Goal: Information Seeking & Learning: Learn about a topic

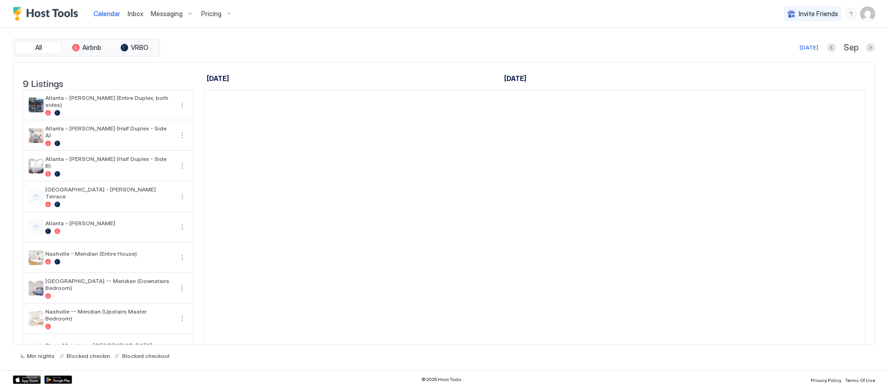
scroll to position [0, 514]
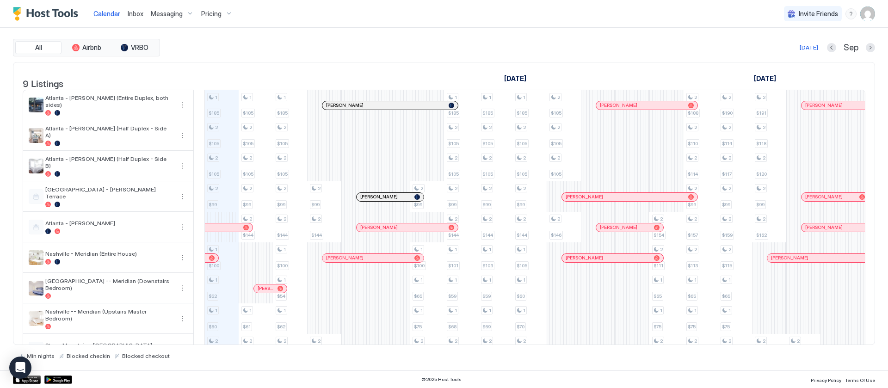
click at [207, 13] on span "Pricing" at bounding box center [211, 14] width 20 height 8
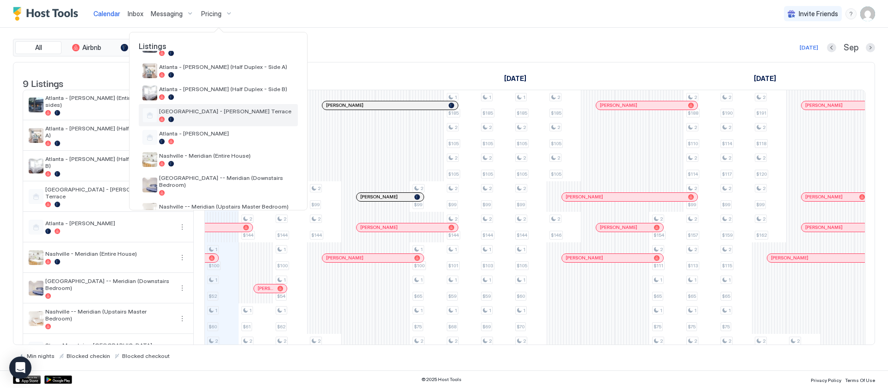
scroll to position [69, 0]
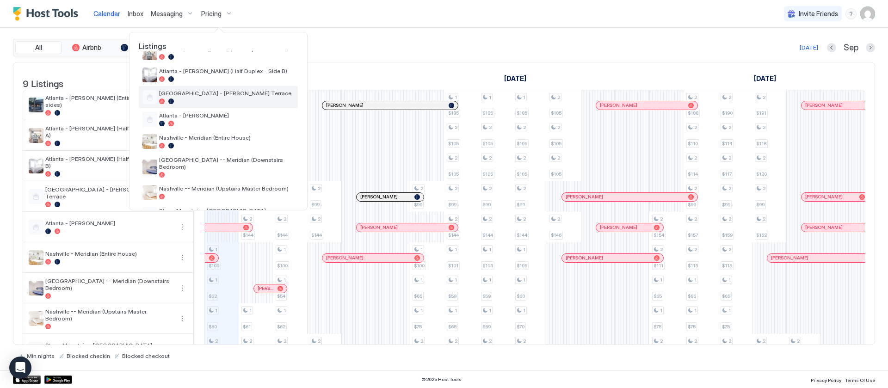
click at [230, 90] on span "[GEOGRAPHIC_DATA] - [PERSON_NAME] Terrace" at bounding box center [226, 93] width 135 height 7
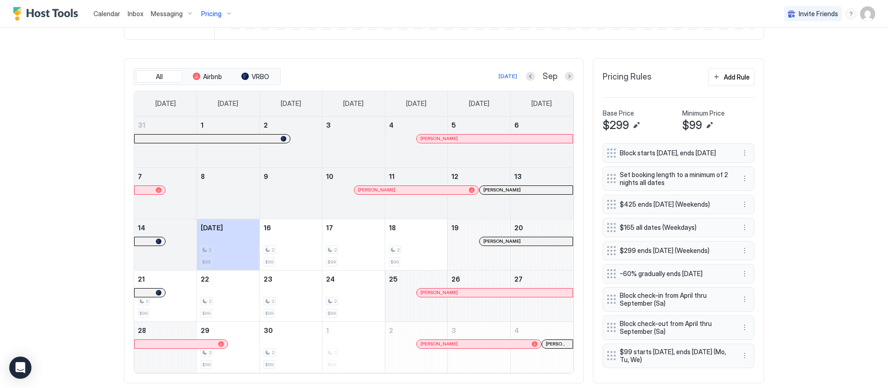
scroll to position [273, 0]
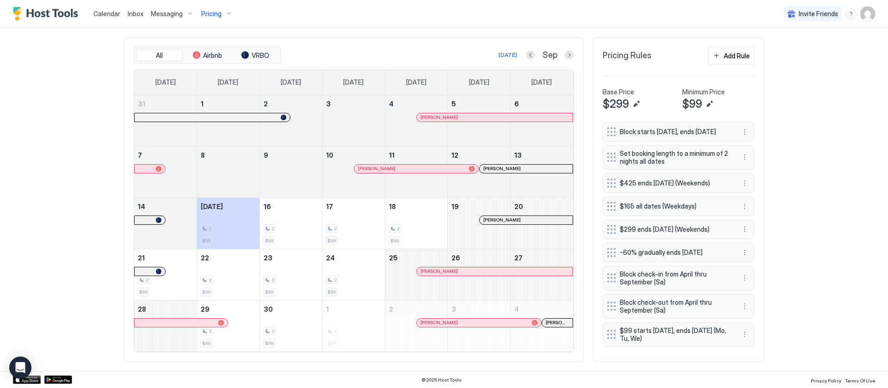
click at [793, 111] on div "Calendar Inbox Messaging Pricing Invite Friends AS Home Pricing [GEOGRAPHIC_DAT…" at bounding box center [444, 194] width 888 height 388
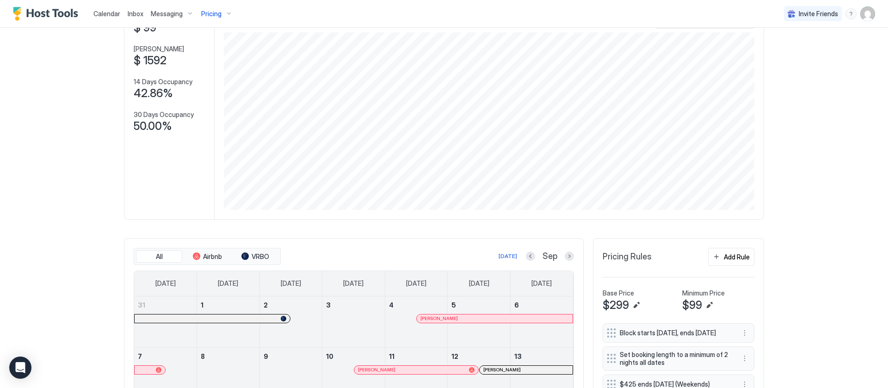
scroll to position [0, 0]
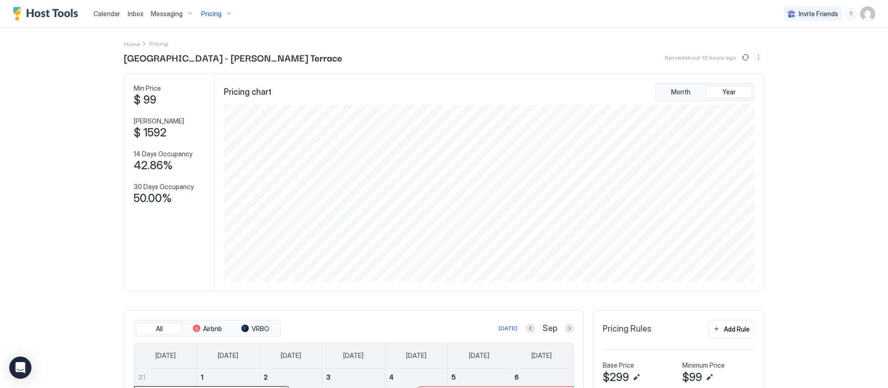
click at [216, 13] on span "Pricing" at bounding box center [211, 14] width 20 height 8
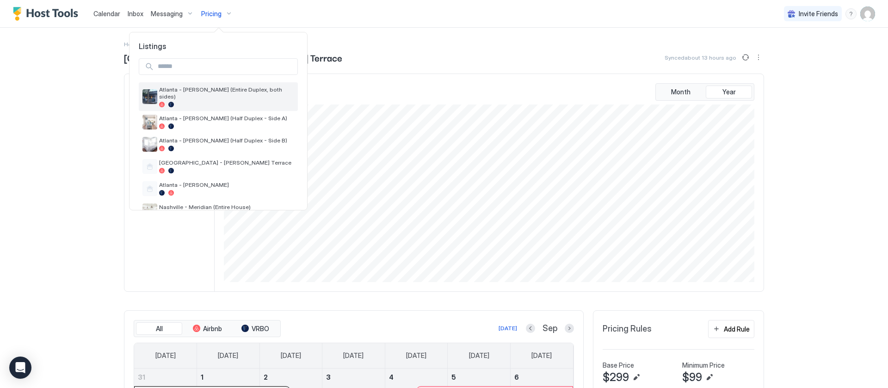
click at [238, 93] on div "Atlanta - [PERSON_NAME] (Entire Duplex, both sides)" at bounding box center [226, 96] width 135 height 21
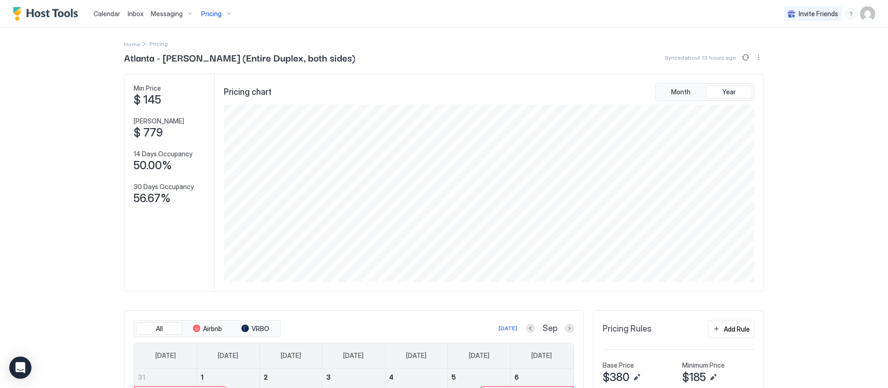
click at [211, 13] on span "Pricing" at bounding box center [211, 14] width 20 height 8
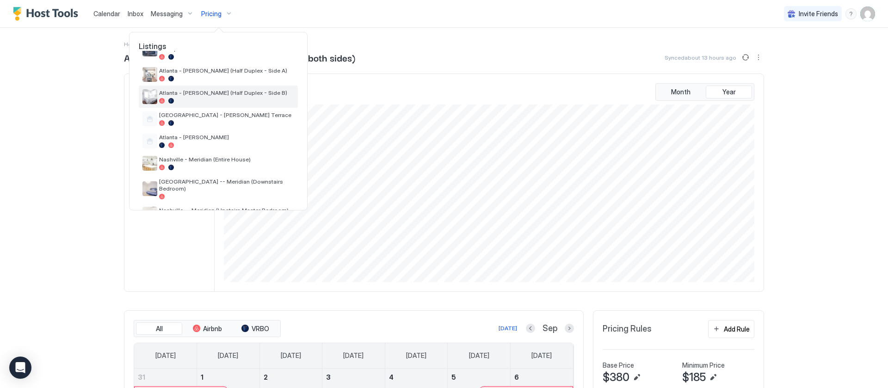
scroll to position [69, 0]
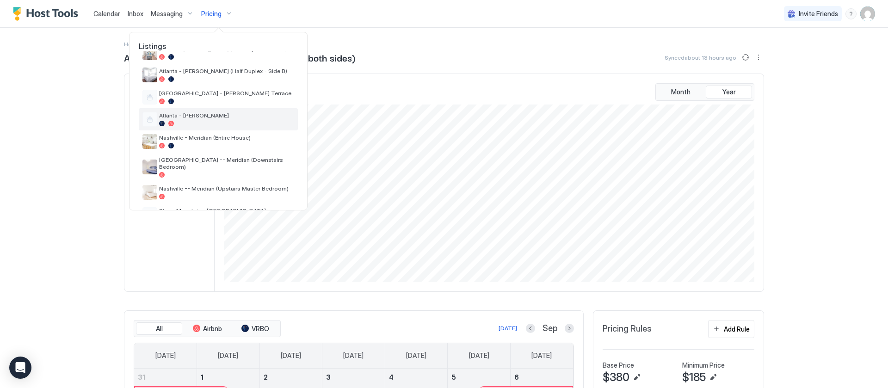
click at [221, 112] on span "Atlanta - [PERSON_NAME]" at bounding box center [226, 115] width 135 height 7
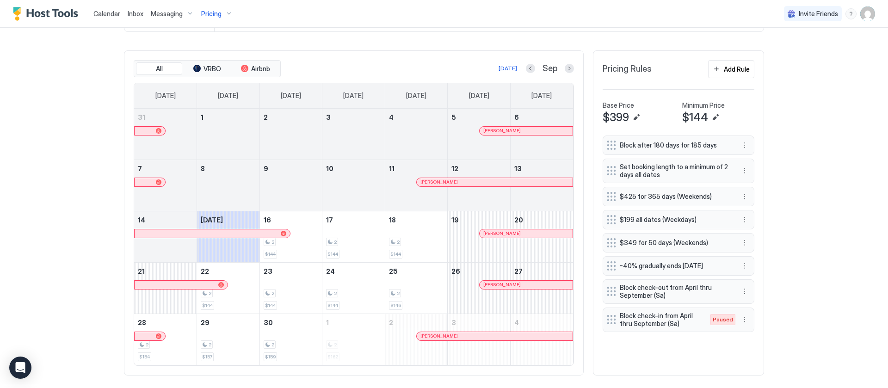
scroll to position [273, 0]
